Goal: Task Accomplishment & Management: Use online tool/utility

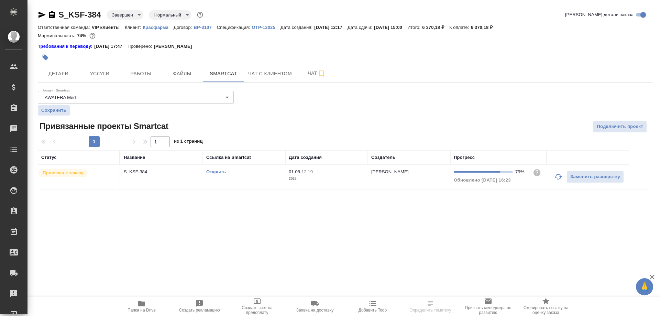
click at [174, 185] on td "S_KSF-384" at bounding box center [161, 177] width 83 height 24
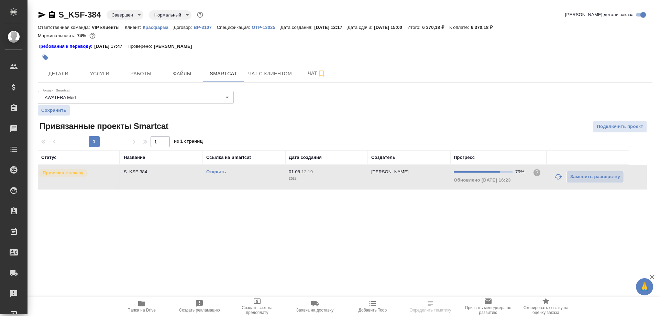
click at [174, 185] on td "S_KSF-384" at bounding box center [161, 177] width 83 height 24
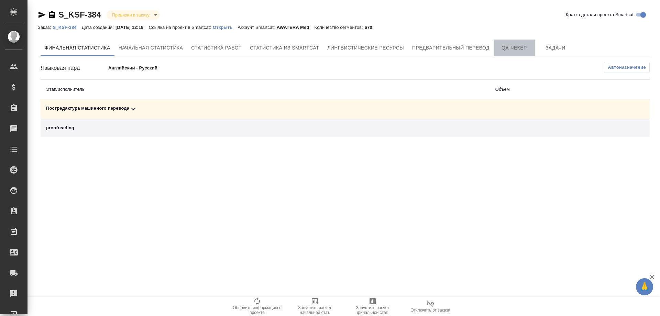
click at [523, 51] on span "QA-чекер" at bounding box center [514, 48] width 33 height 9
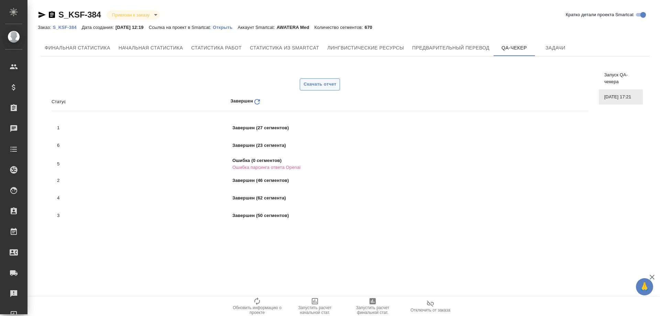
click at [327, 85] on span "Скачать отчет" at bounding box center [320, 84] width 33 height 8
